Goal: Task Accomplishment & Management: Manage account settings

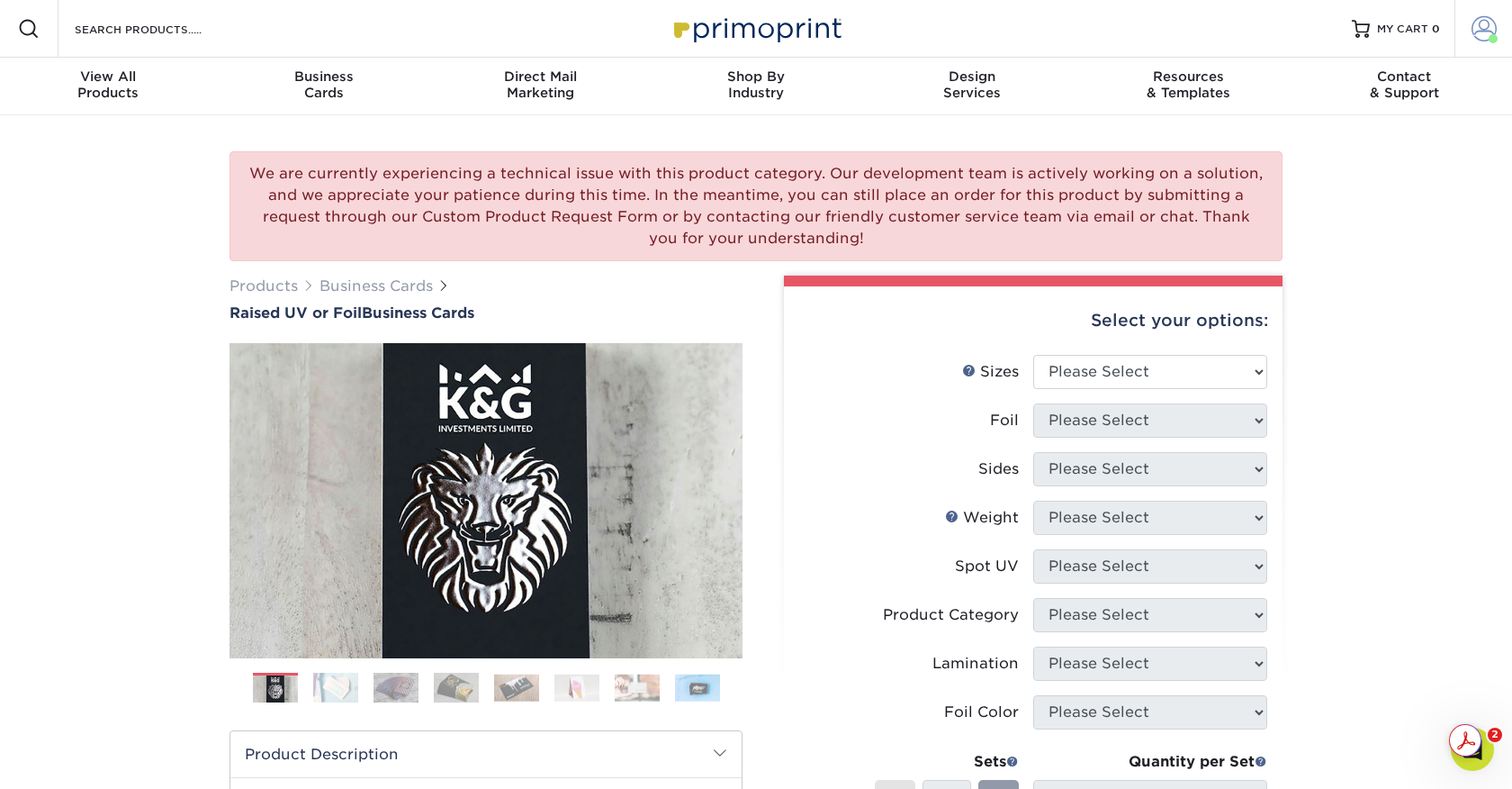
click at [1481, 35] on span at bounding box center [1483, 28] width 25 height 25
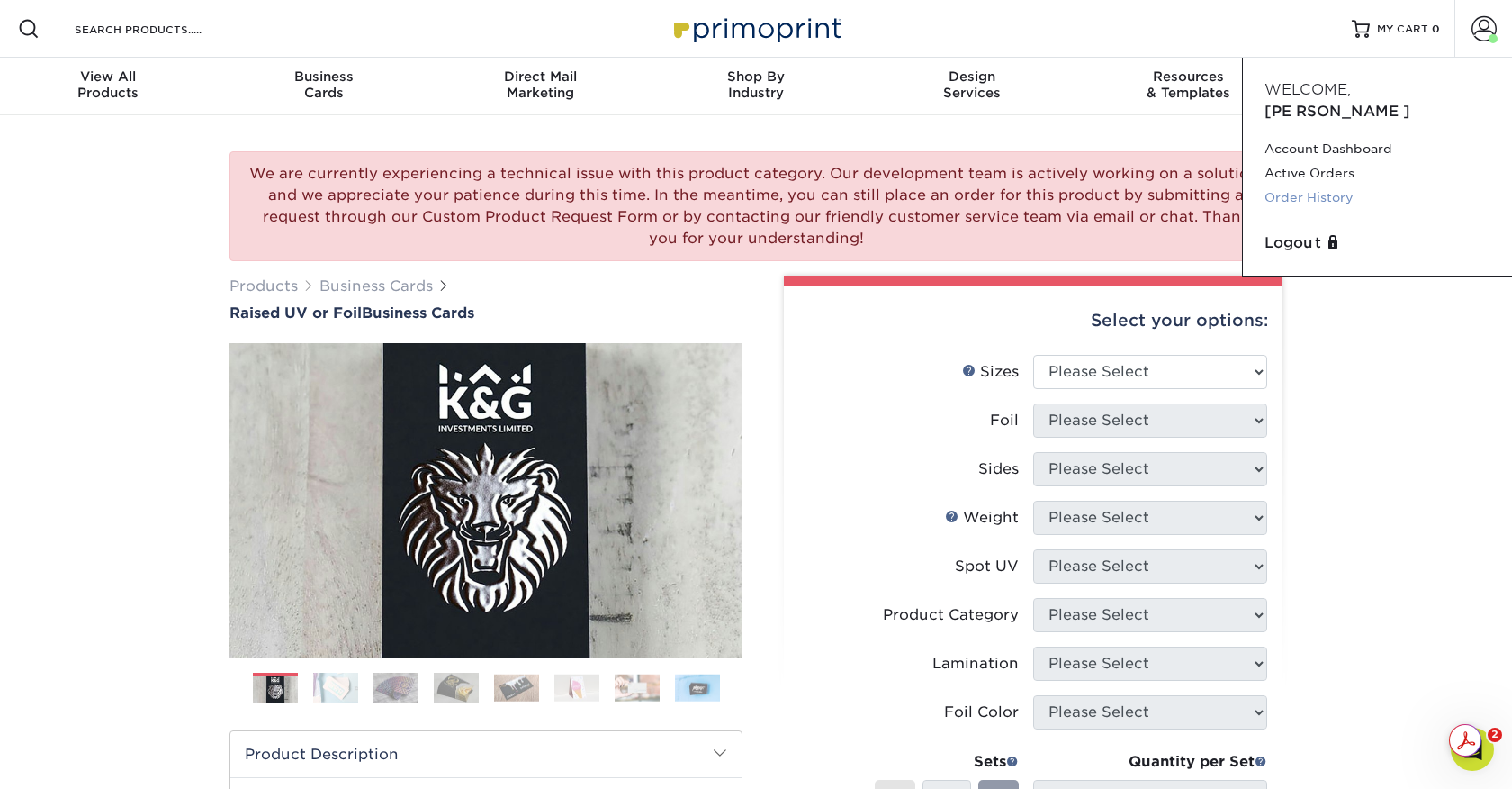
click at [1299, 186] on link "Order History" at bounding box center [1377, 198] width 226 height 24
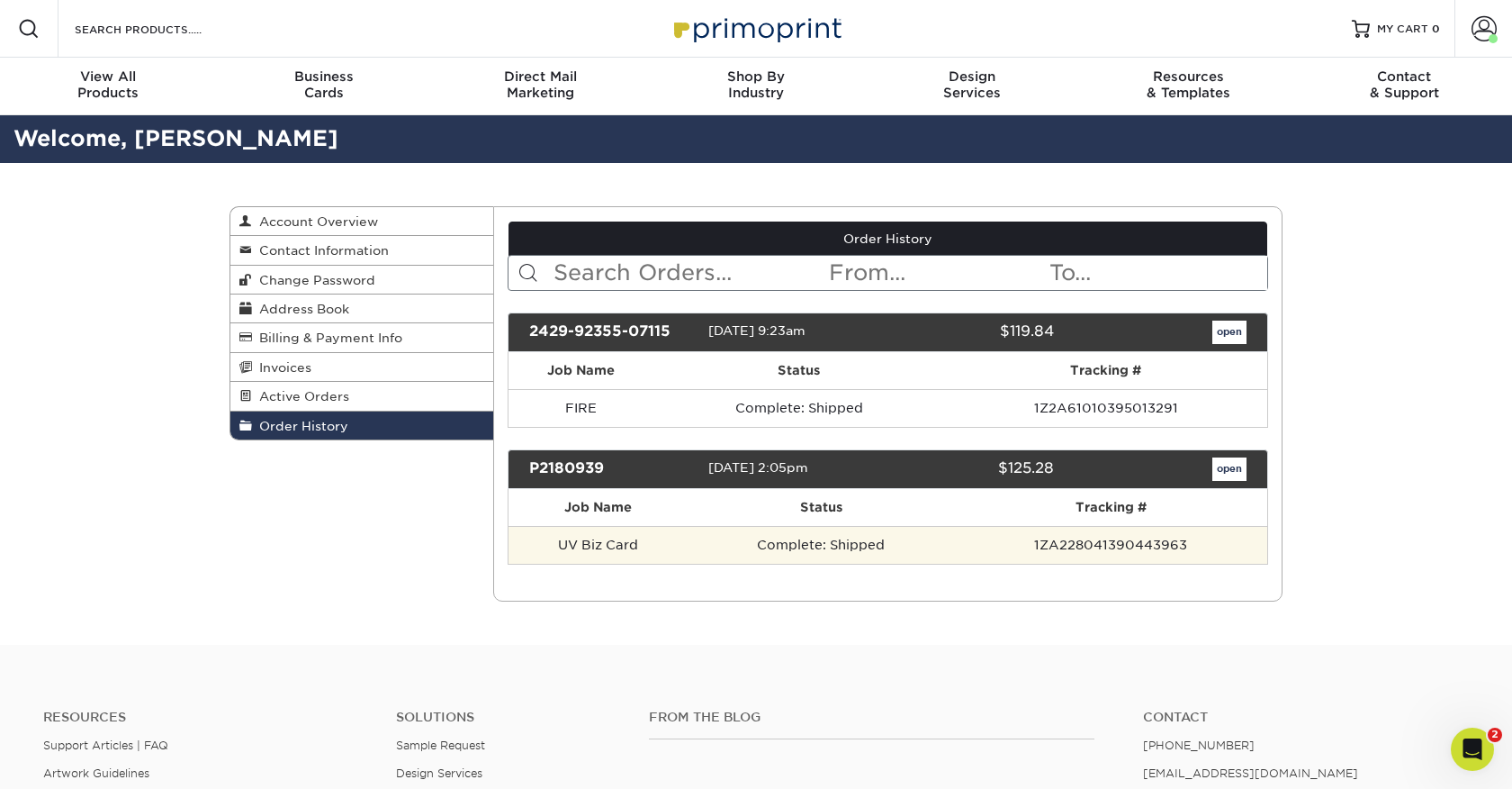
click at [608, 545] on td "UV Biz Card" at bounding box center [598, 545] width 179 height 38
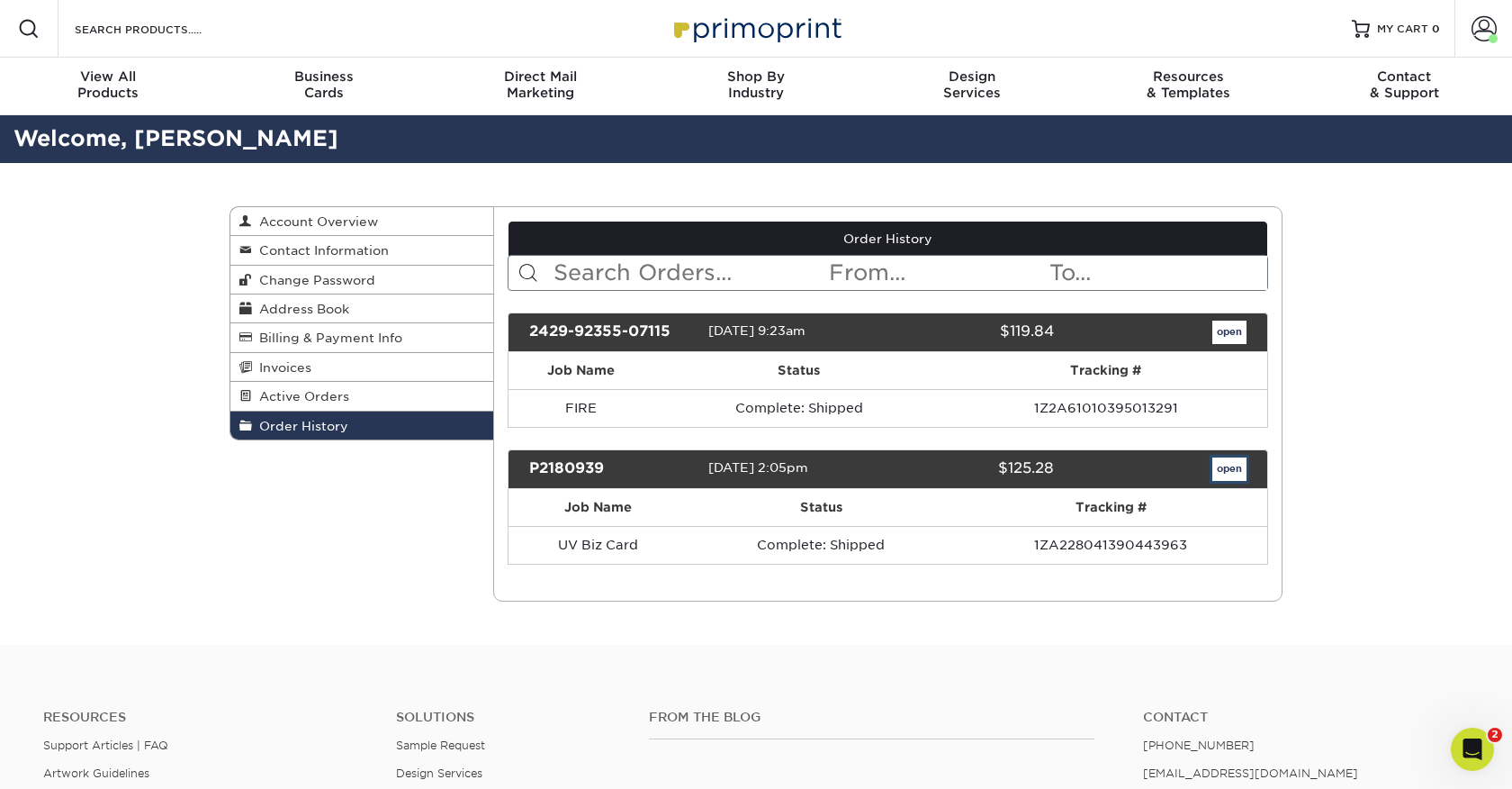
click at [1229, 469] on link "open" at bounding box center [1230, 469] width 34 height 24
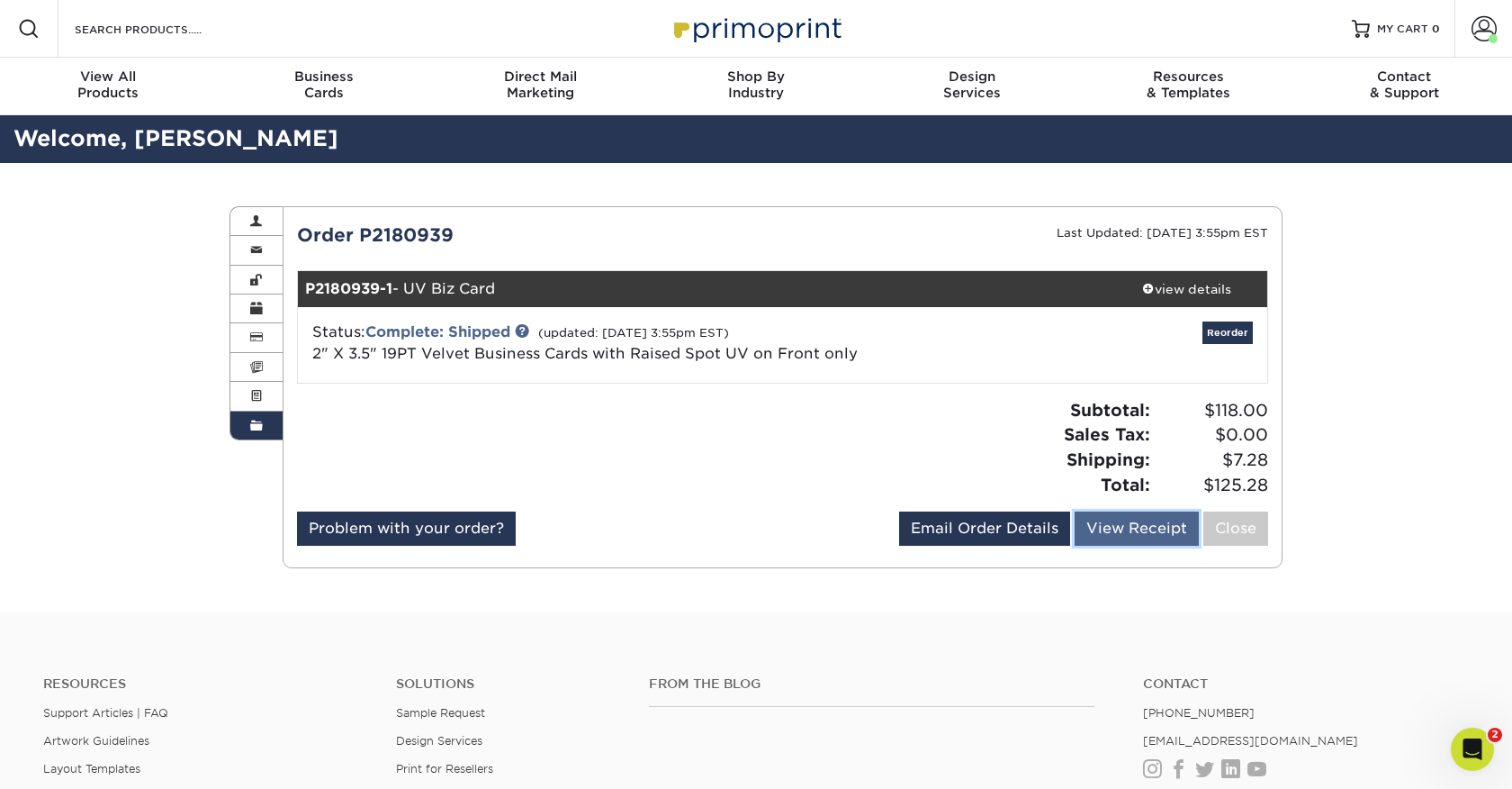
click at [1117, 524] on link "View Receipt" at bounding box center [1136, 529] width 124 height 34
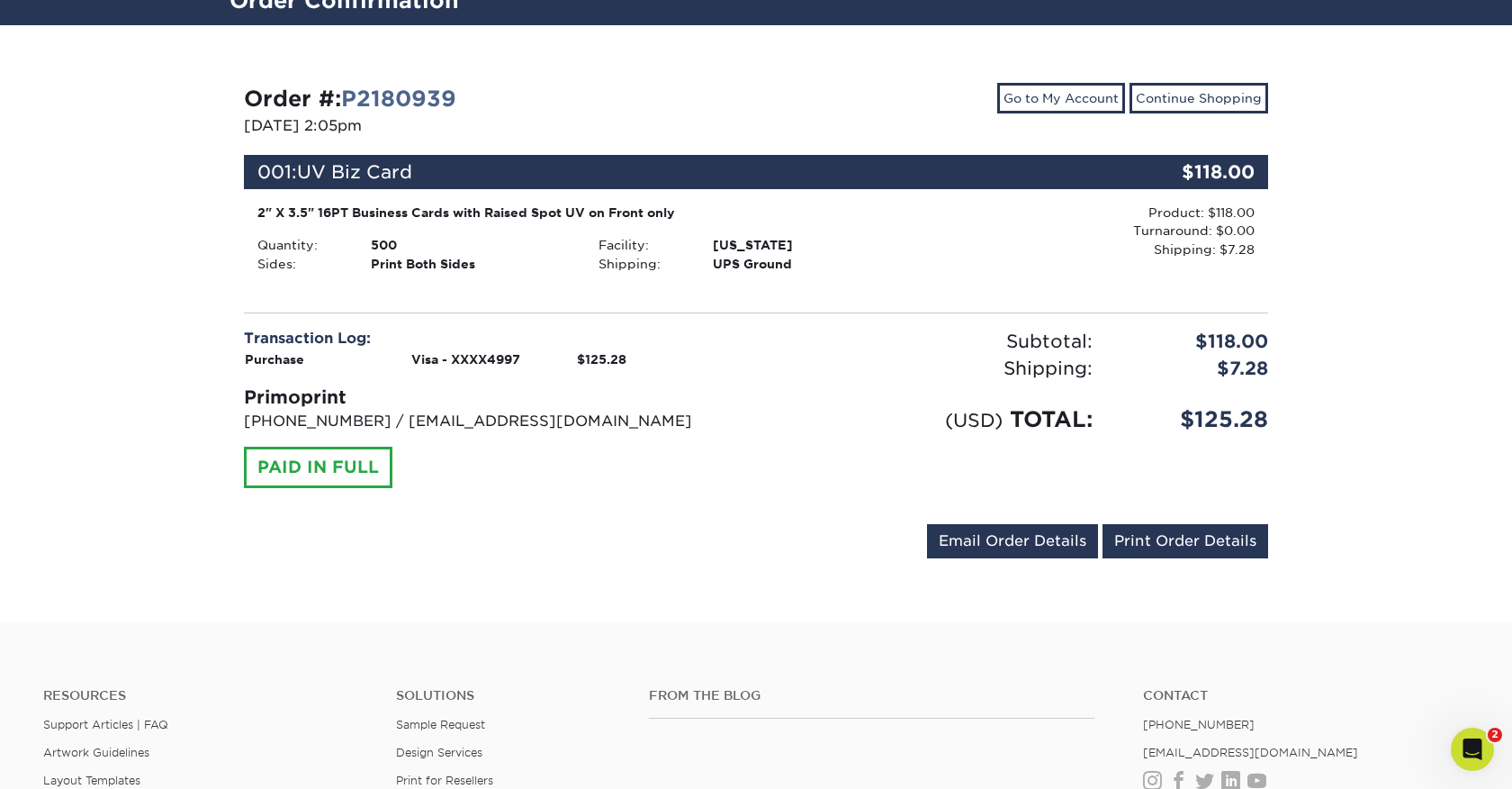
scroll to position [139, 0]
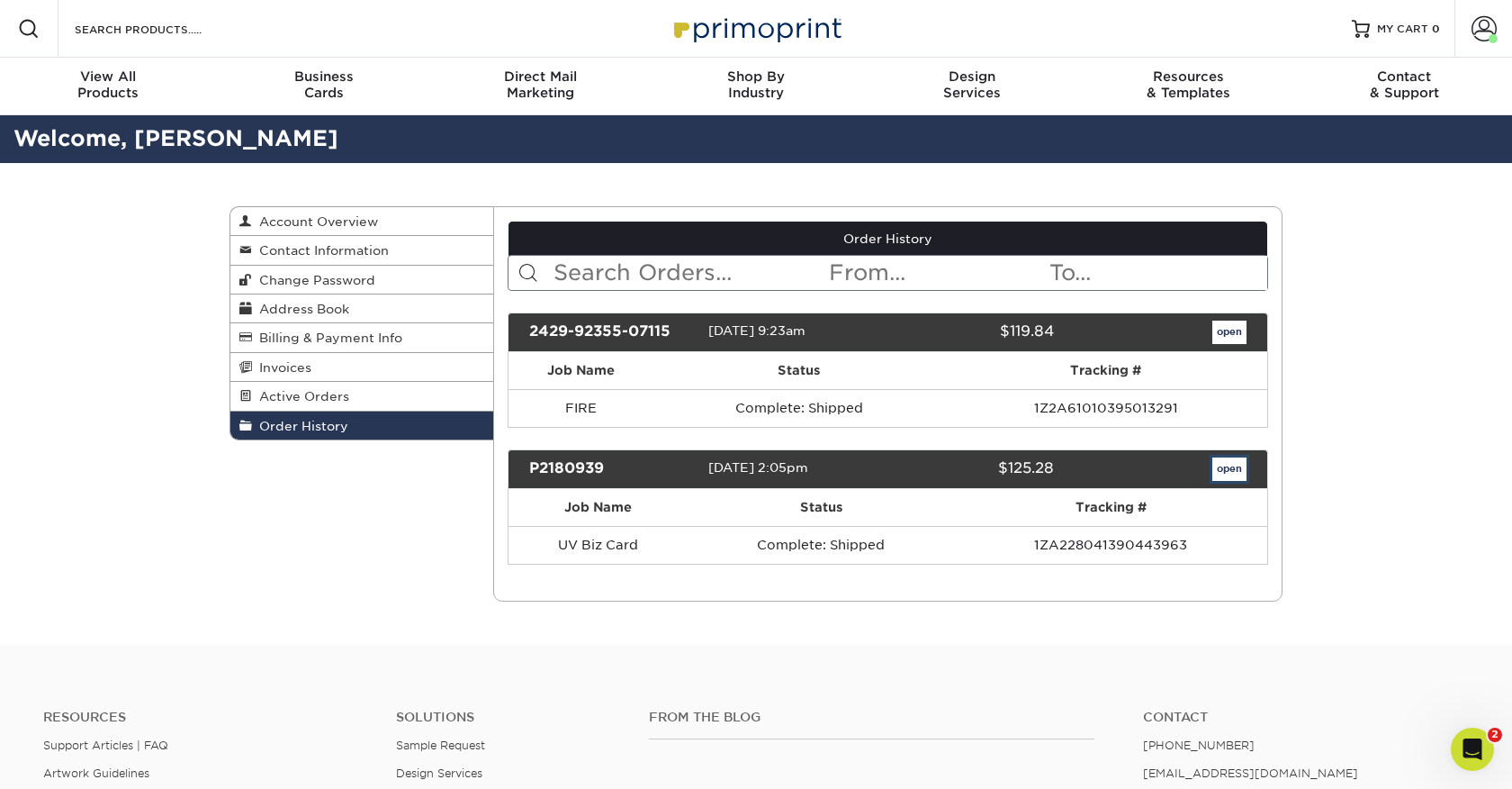
click at [1228, 468] on link "open" at bounding box center [1230, 469] width 34 height 24
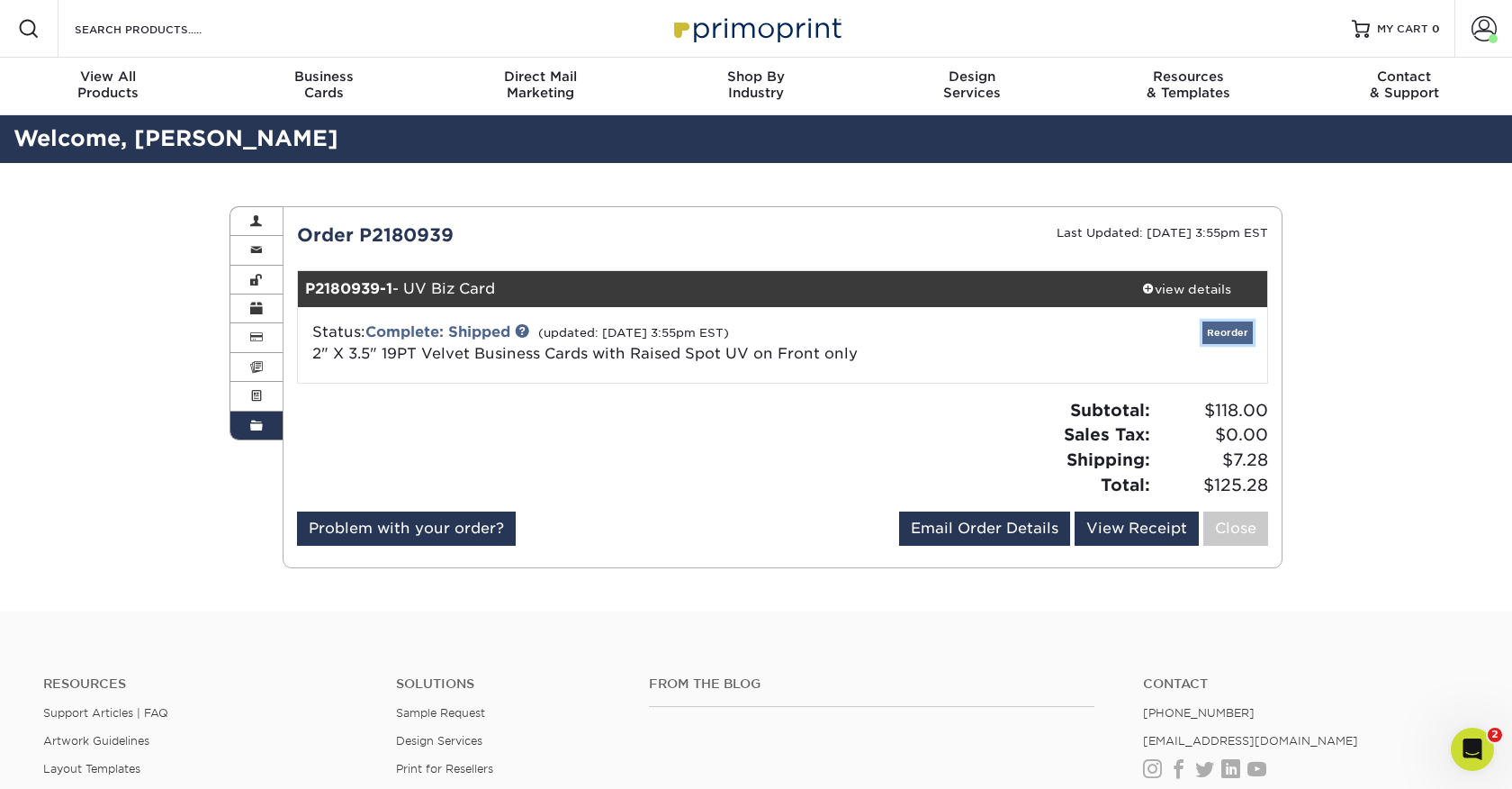
click at [1232, 329] on link "Reorder" at bounding box center [1228, 332] width 51 height 23
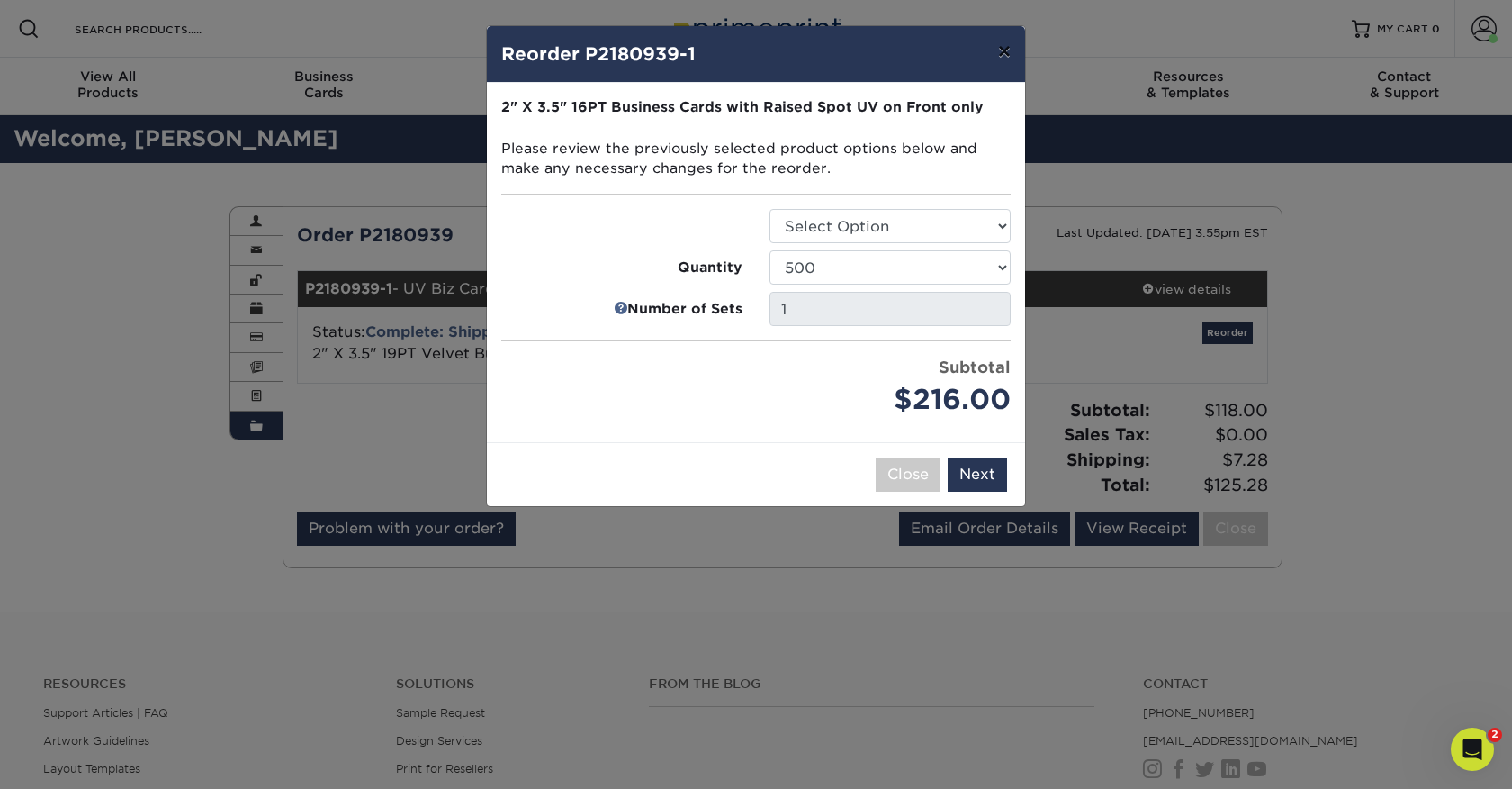
click at [1003, 55] on button "×" at bounding box center [1004, 51] width 42 height 51
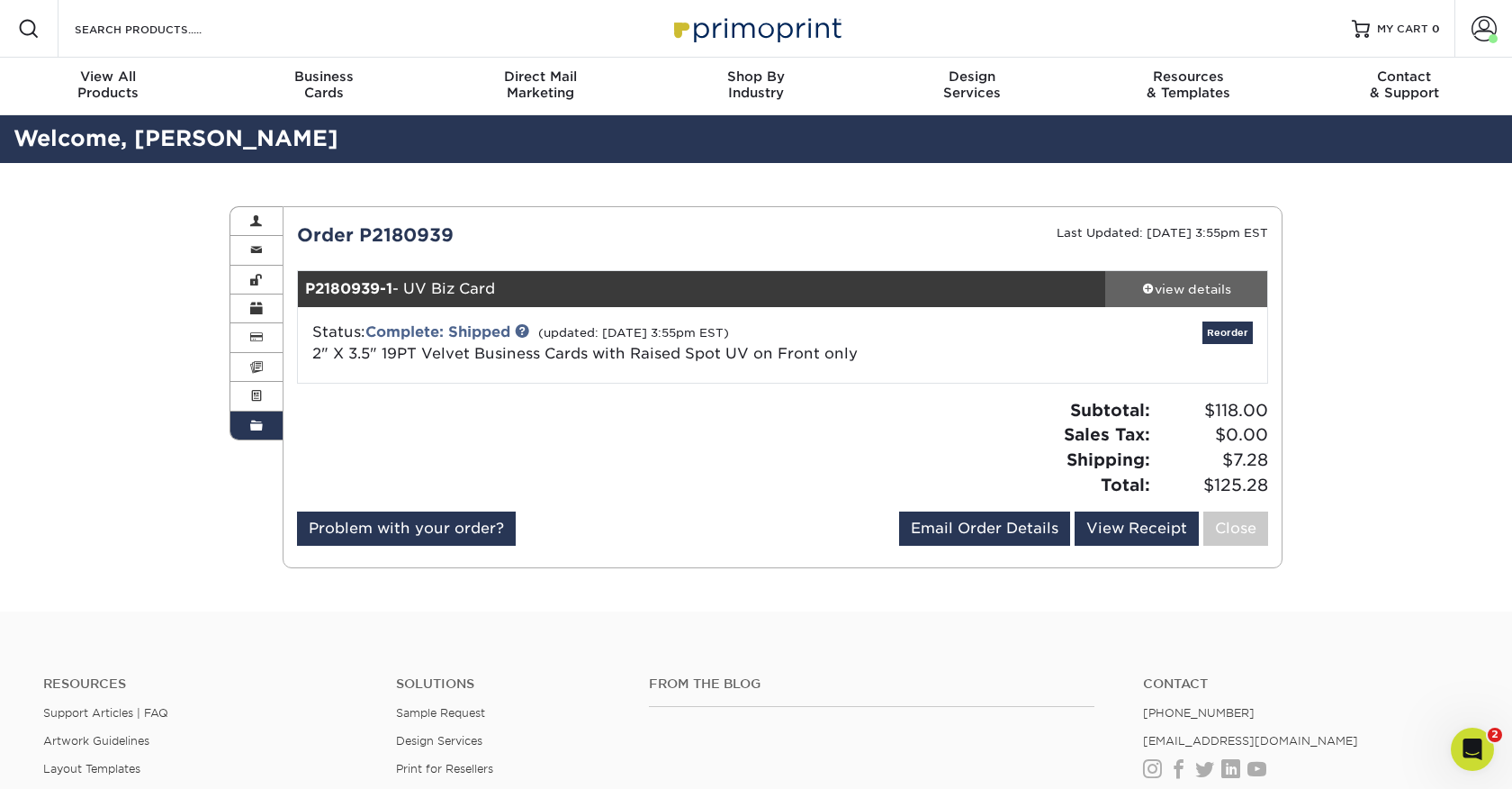
click at [1146, 285] on span at bounding box center [1148, 288] width 13 height 13
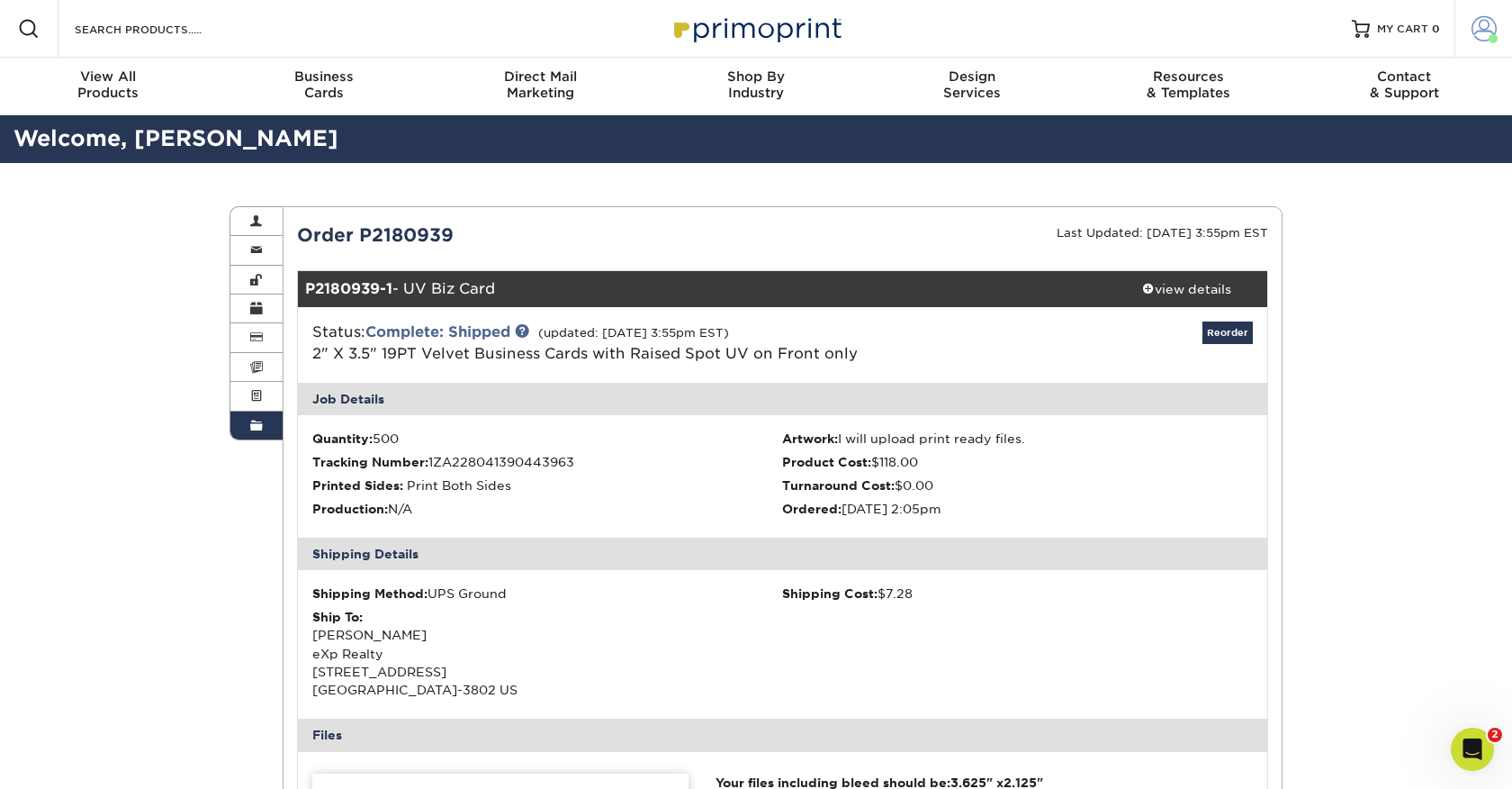
click at [1485, 24] on span at bounding box center [1483, 28] width 25 height 25
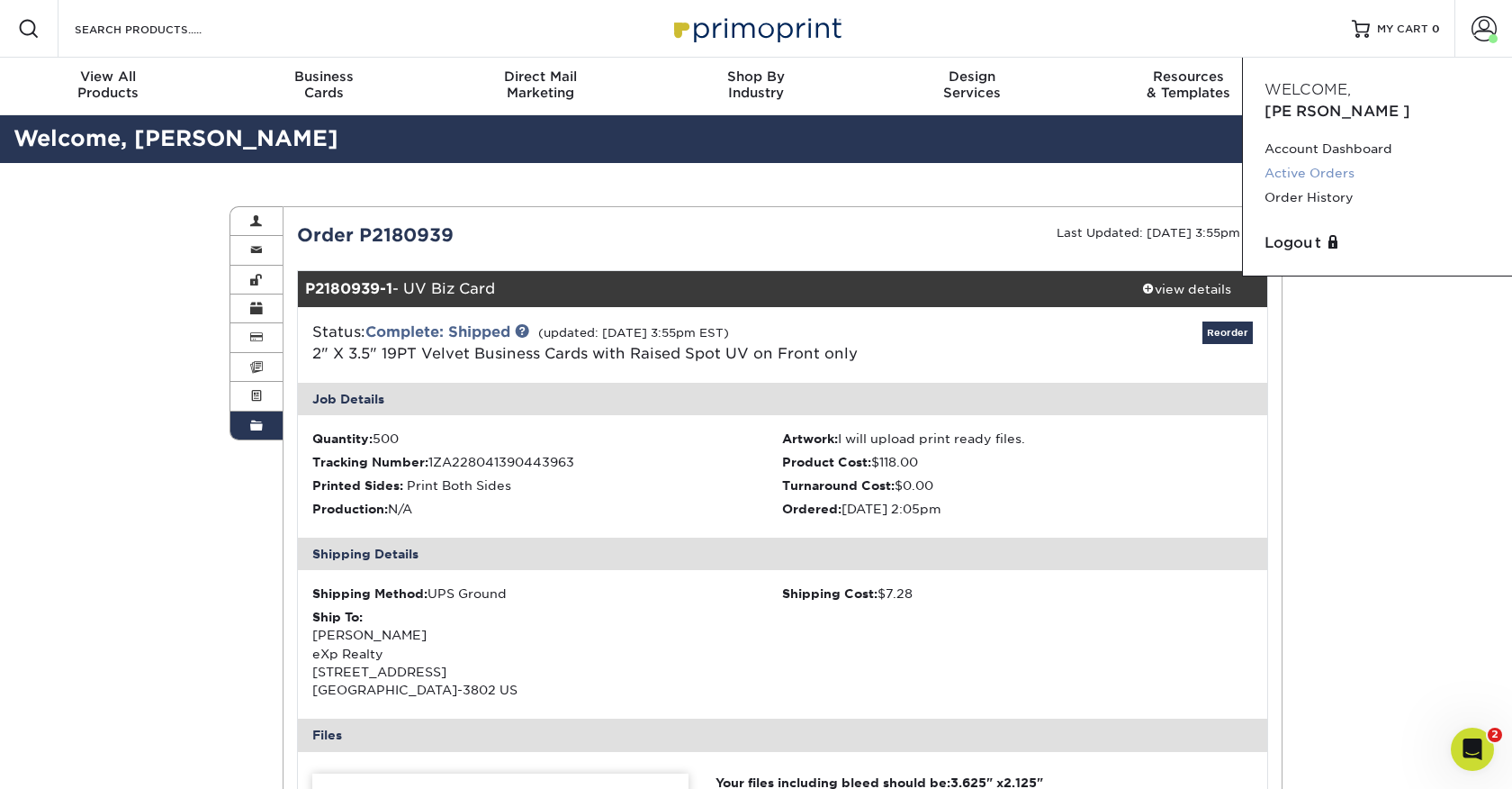
click at [1299, 161] on link "Active Orders" at bounding box center [1377, 173] width 226 height 24
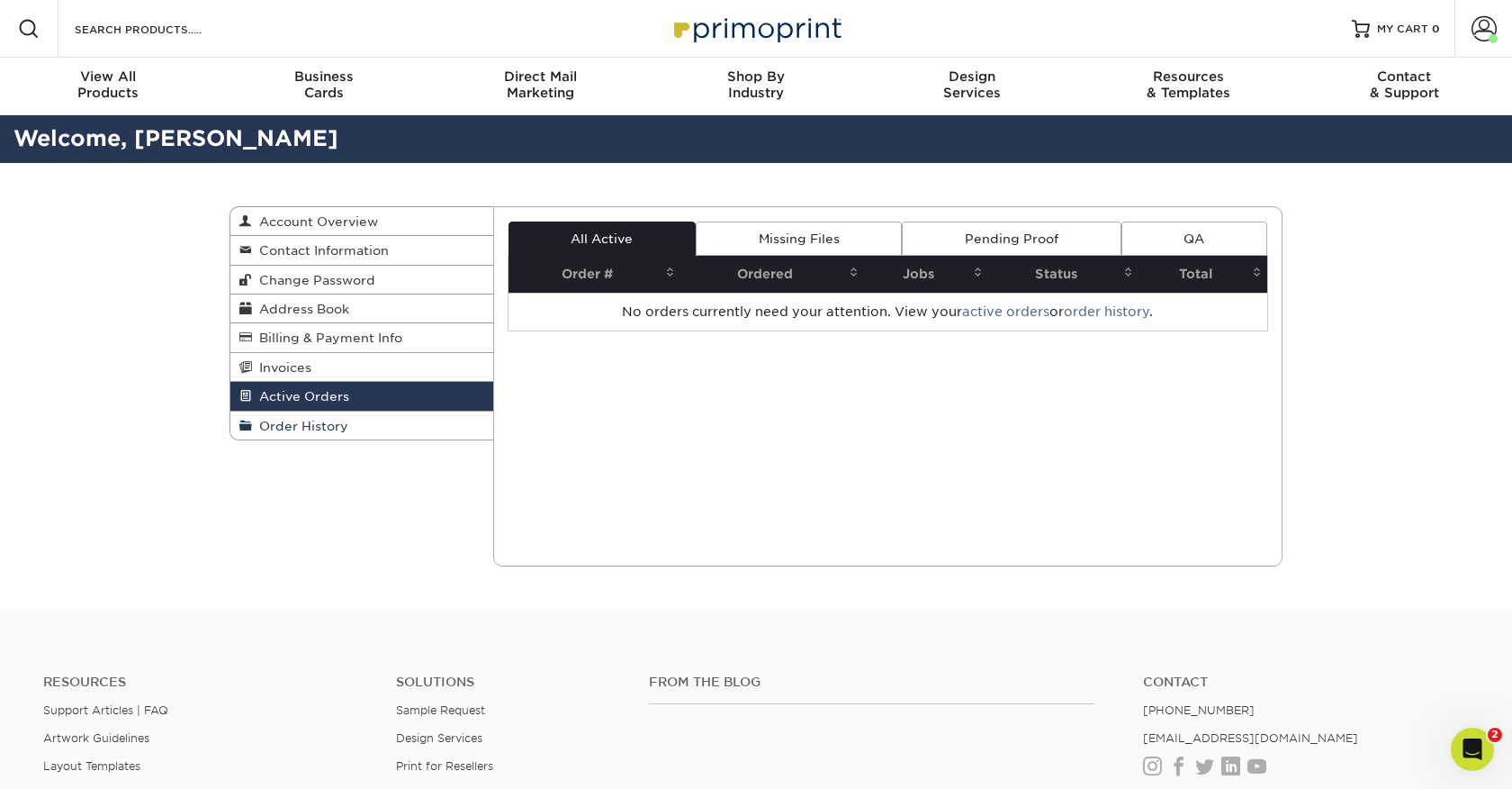
click at [338, 428] on span "Order History" at bounding box center [300, 425] width 96 height 14
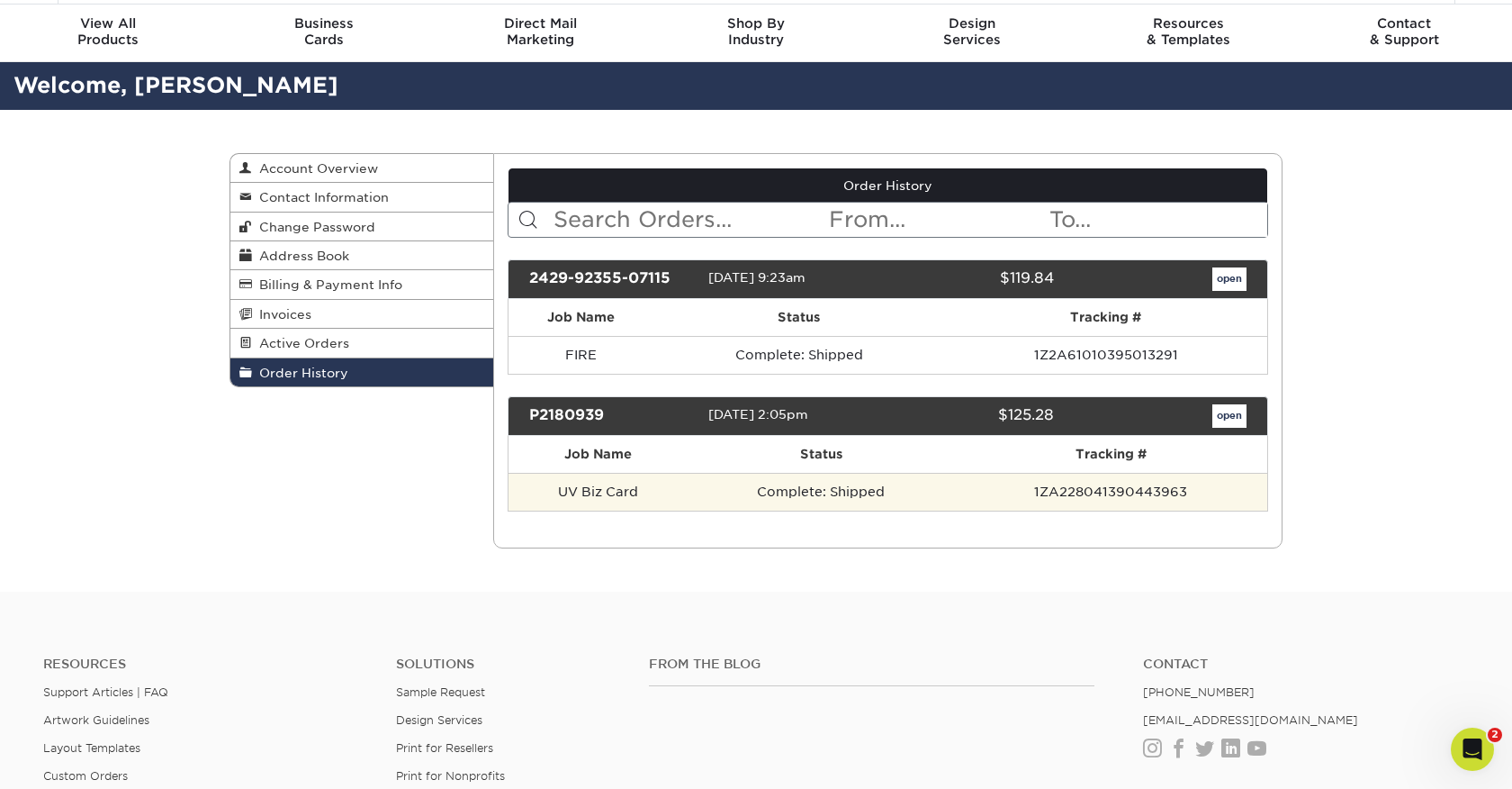
scroll to position [61, 0]
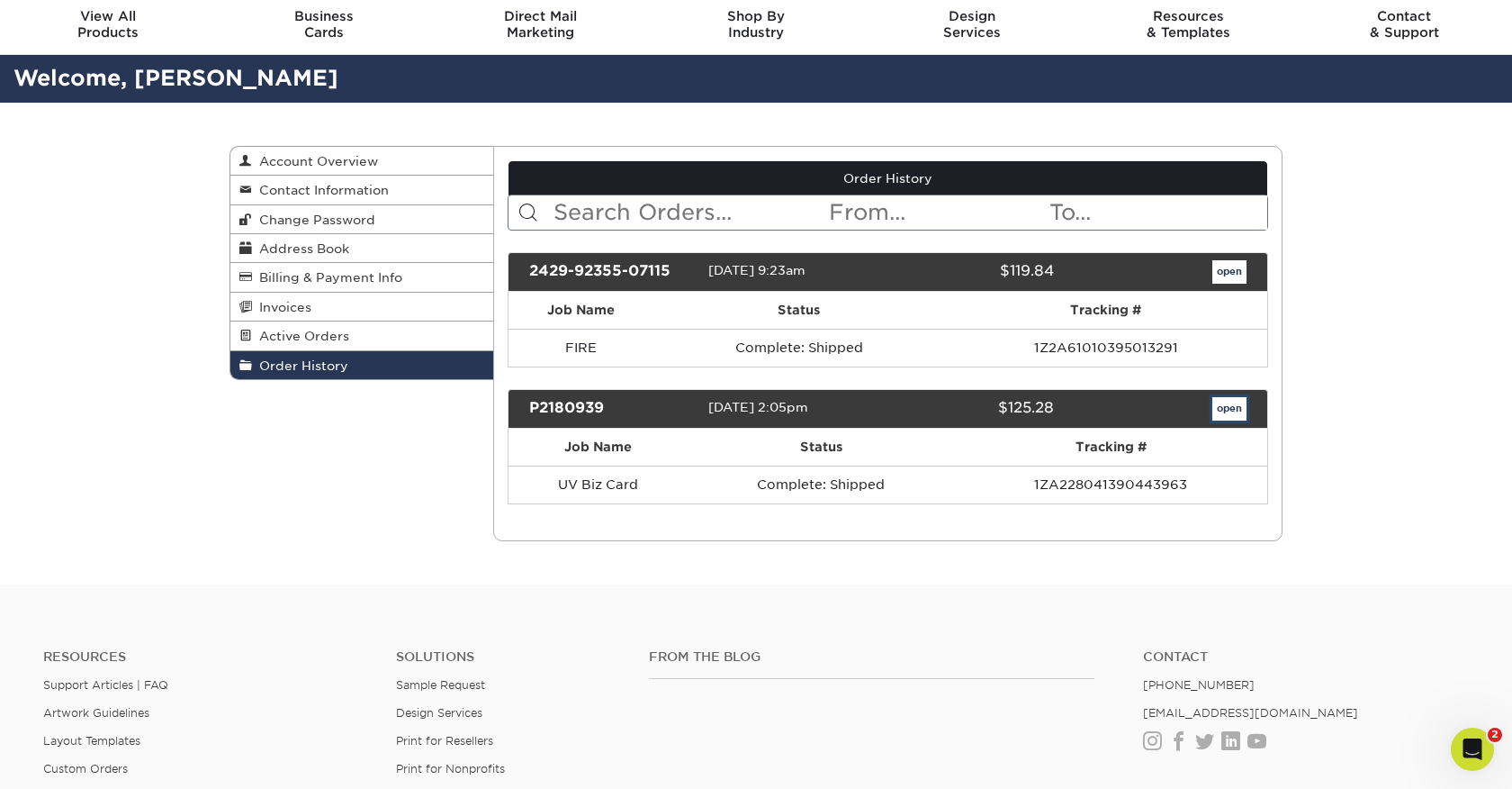
click at [1221, 409] on link "open" at bounding box center [1230, 409] width 34 height 24
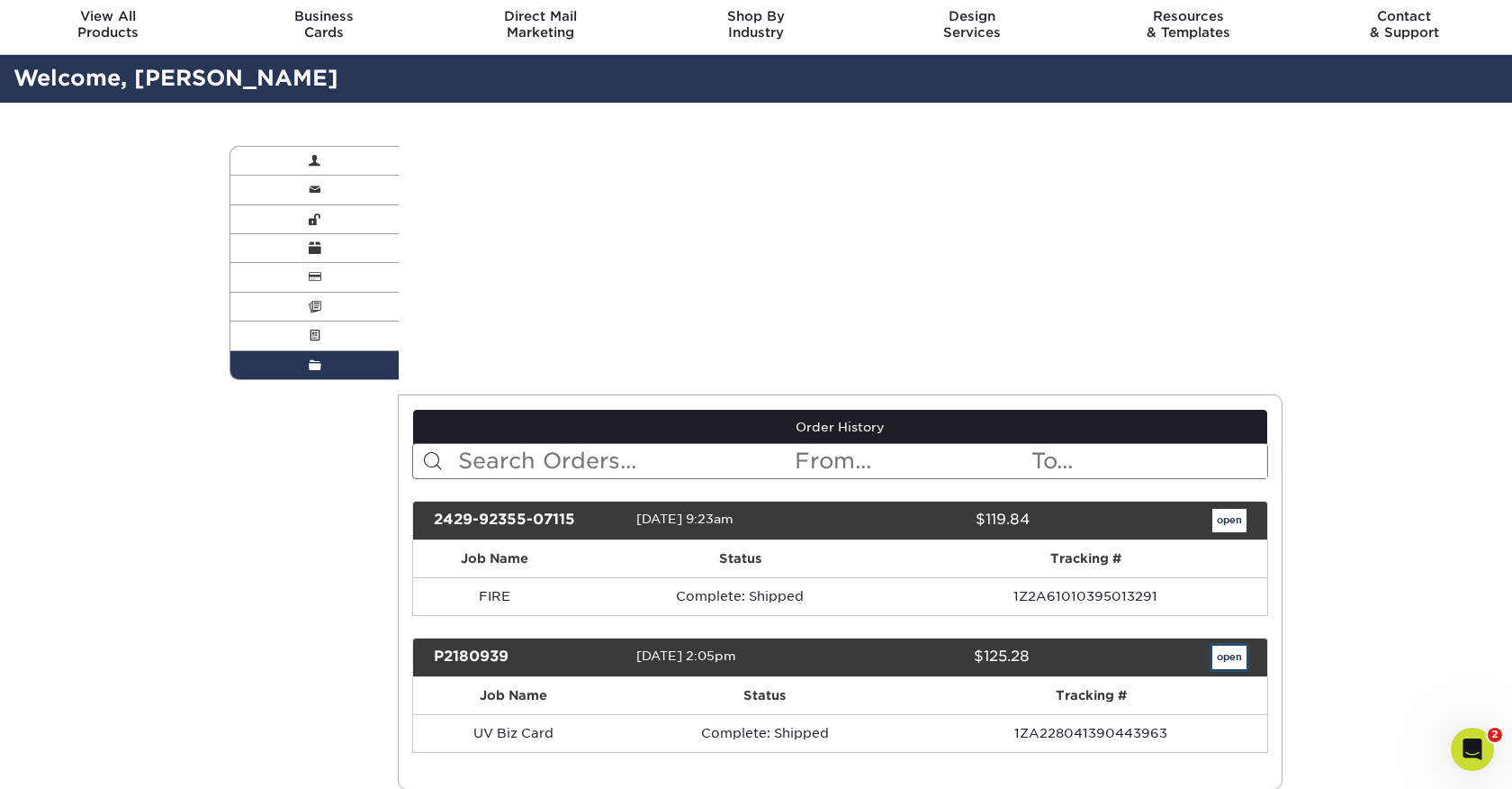
scroll to position [0, 0]
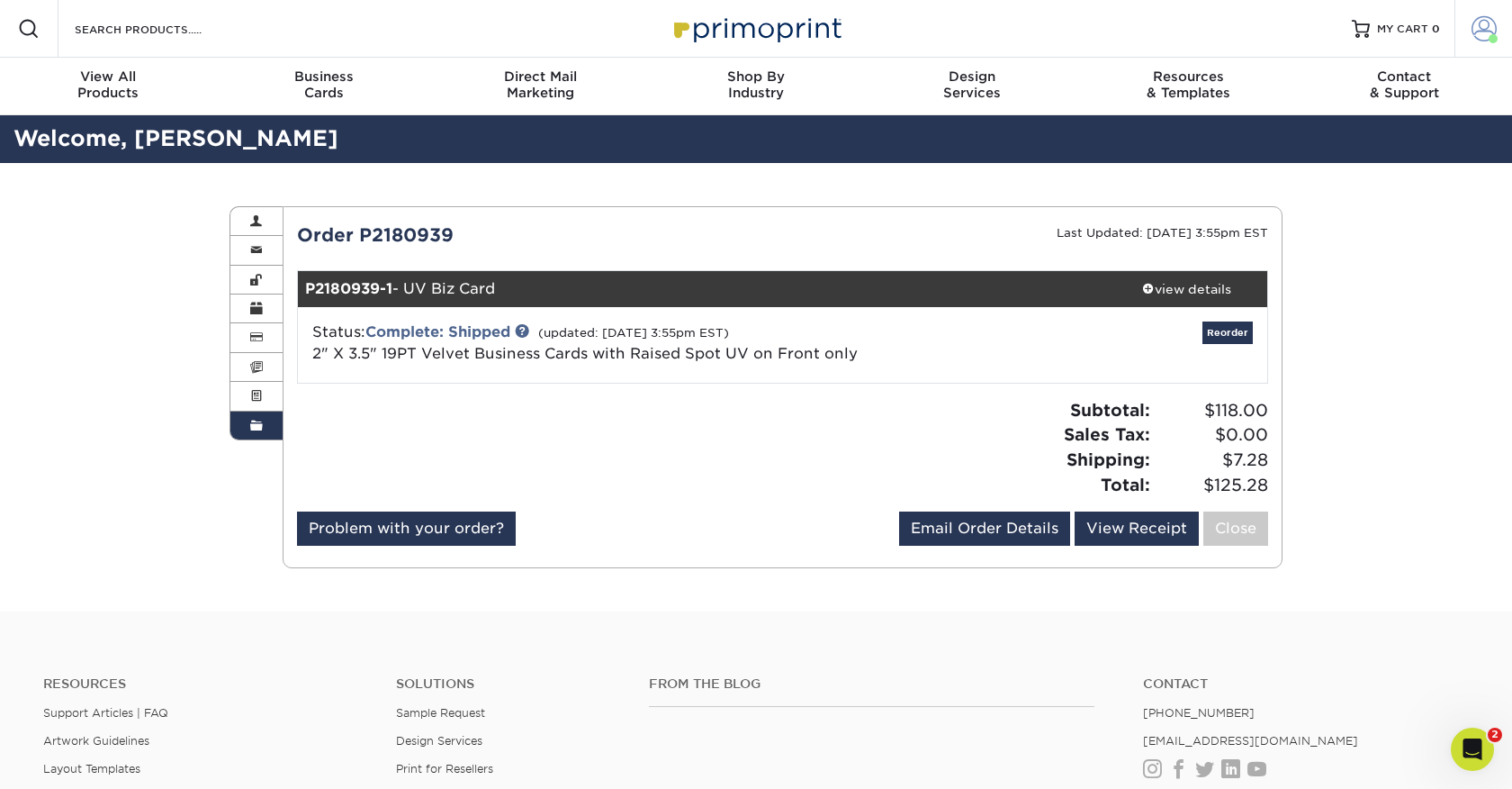
click at [1482, 29] on span at bounding box center [1483, 28] width 25 height 25
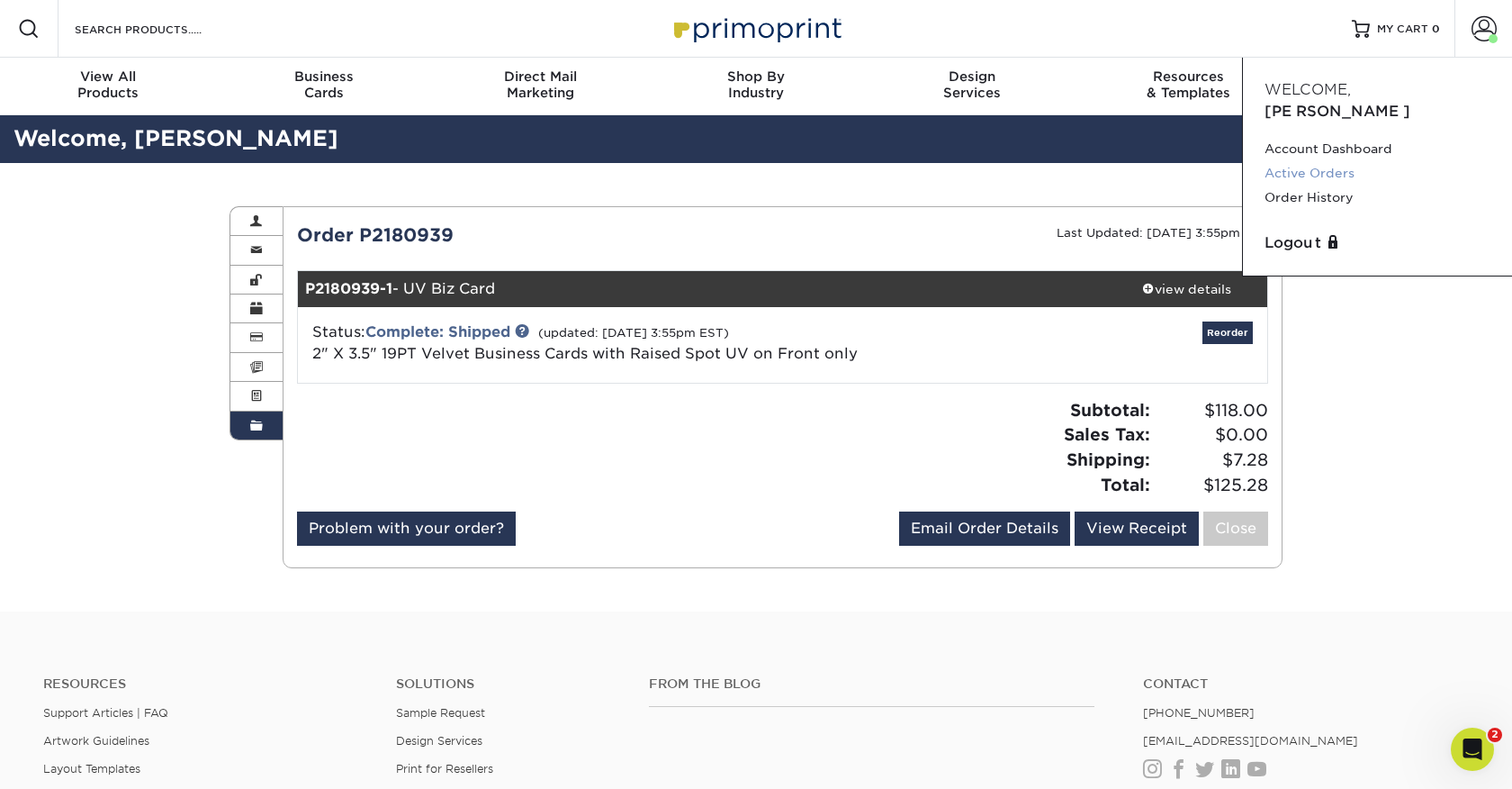
click at [1320, 161] on link "Active Orders" at bounding box center [1377, 173] width 226 height 24
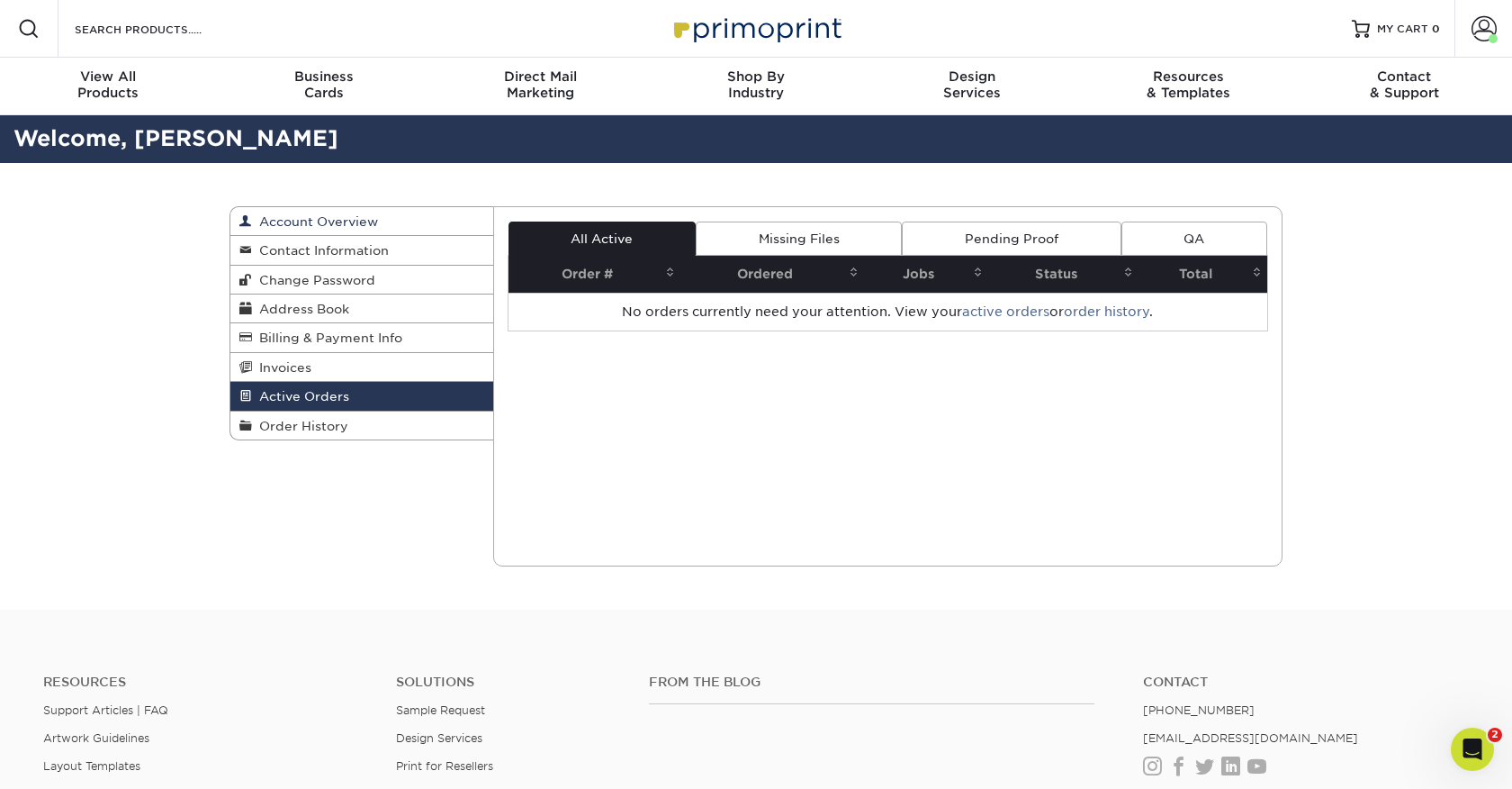
click at [292, 226] on span "Account Overview" at bounding box center [315, 222] width 126 height 14
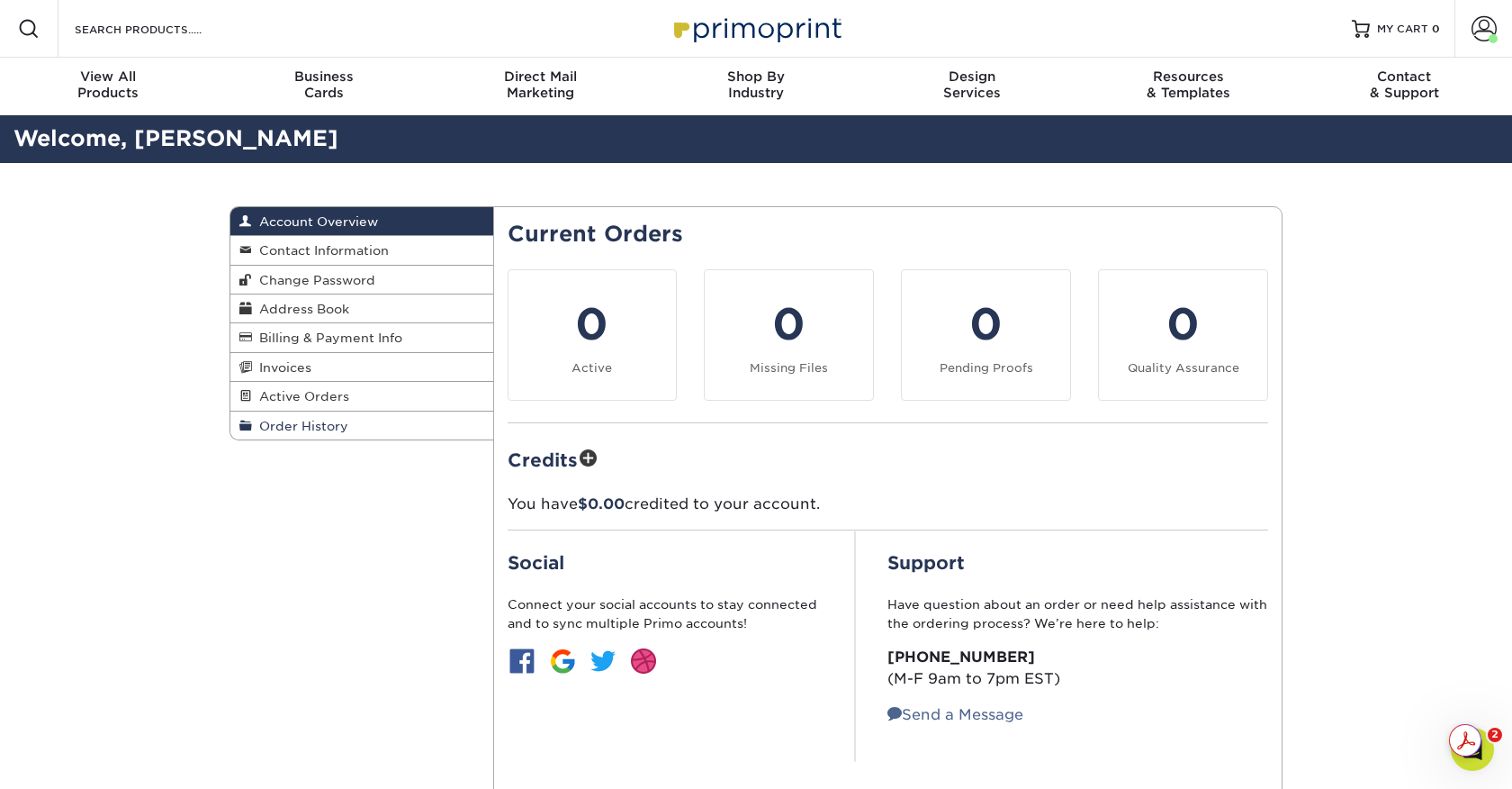
click at [300, 431] on span "Order History" at bounding box center [300, 425] width 96 height 14
